Goal: Find specific page/section: Find specific page/section

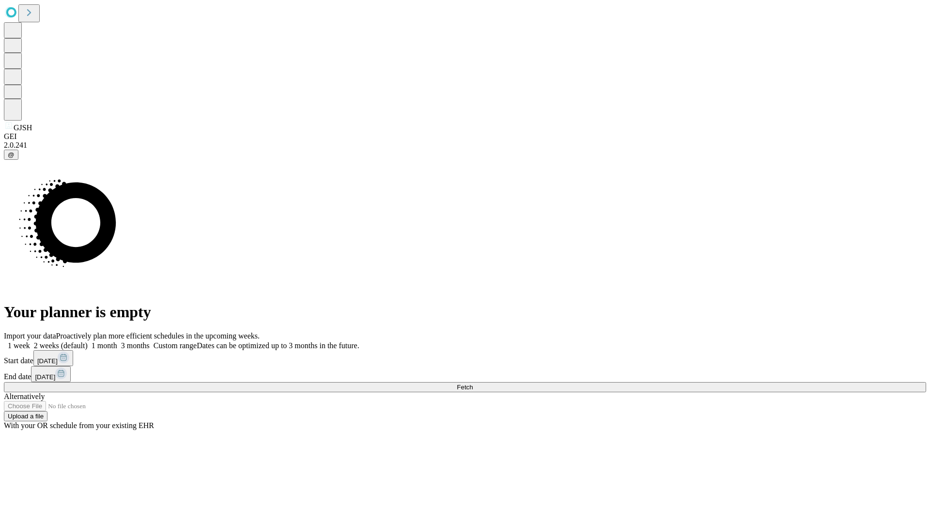
click at [473, 384] on span "Fetch" at bounding box center [465, 387] width 16 height 7
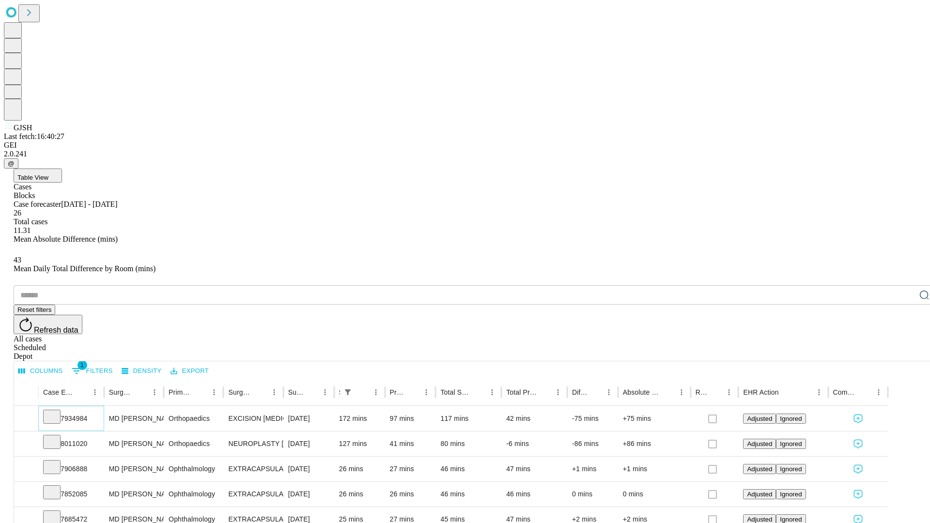
click at [57, 411] on icon at bounding box center [52, 416] width 10 height 10
